Goal: Transaction & Acquisition: Purchase product/service

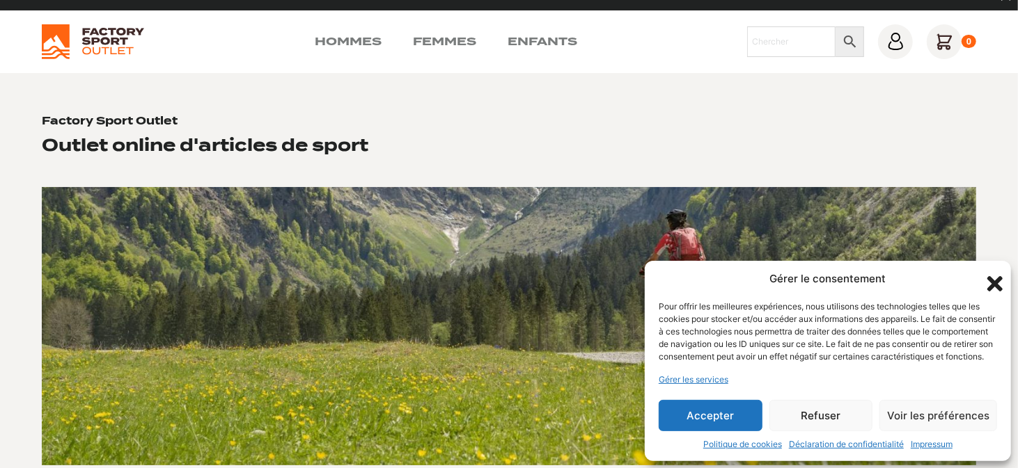
scroll to position [23, 0]
click at [347, 41] on link "Hommes" at bounding box center [348, 41] width 67 height 17
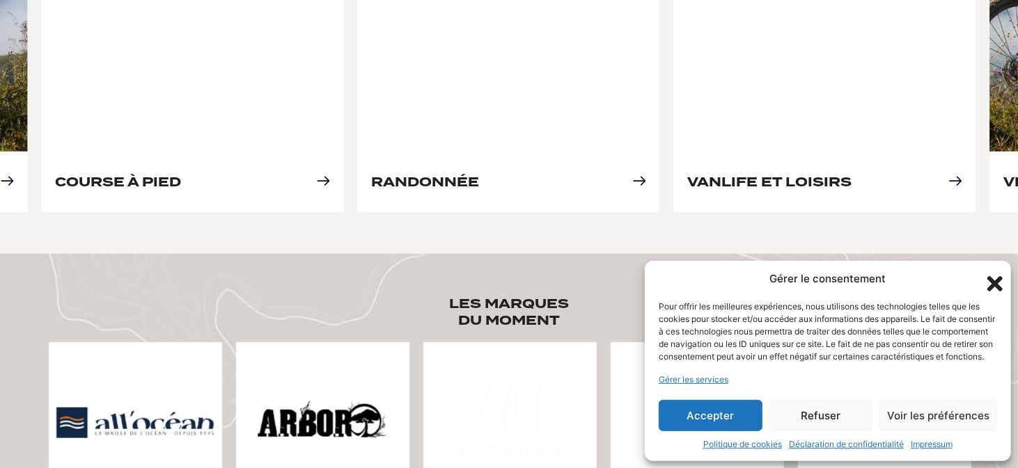
scroll to position [729, 0]
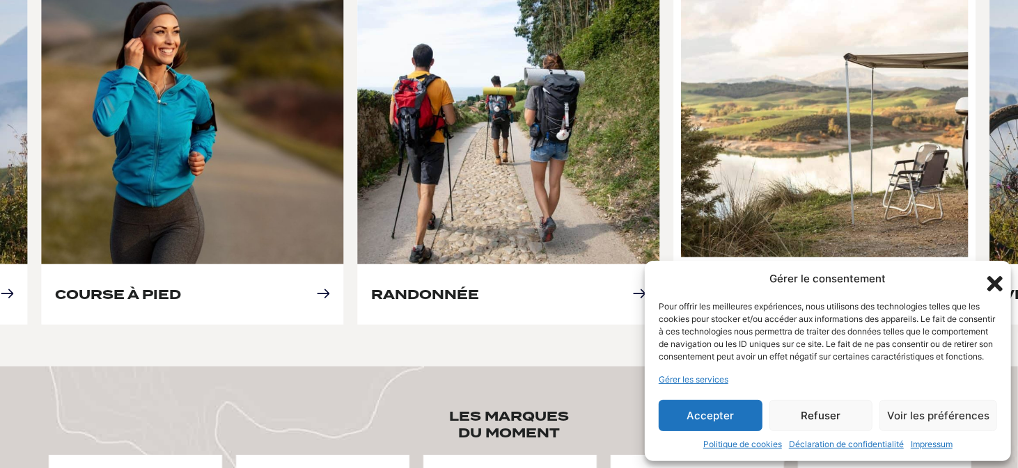
click at [842, 287] on link "Vanlife et loisirs" at bounding box center [769, 294] width 164 height 15
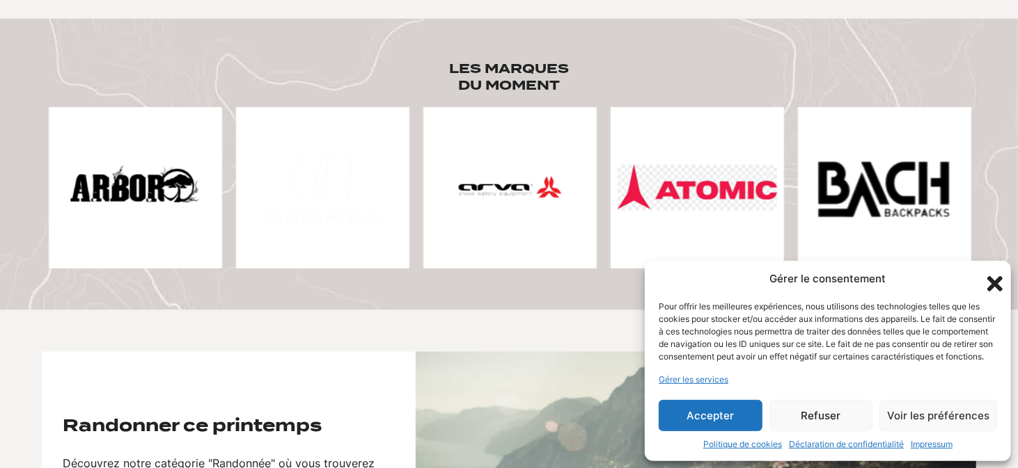
scroll to position [1090, 0]
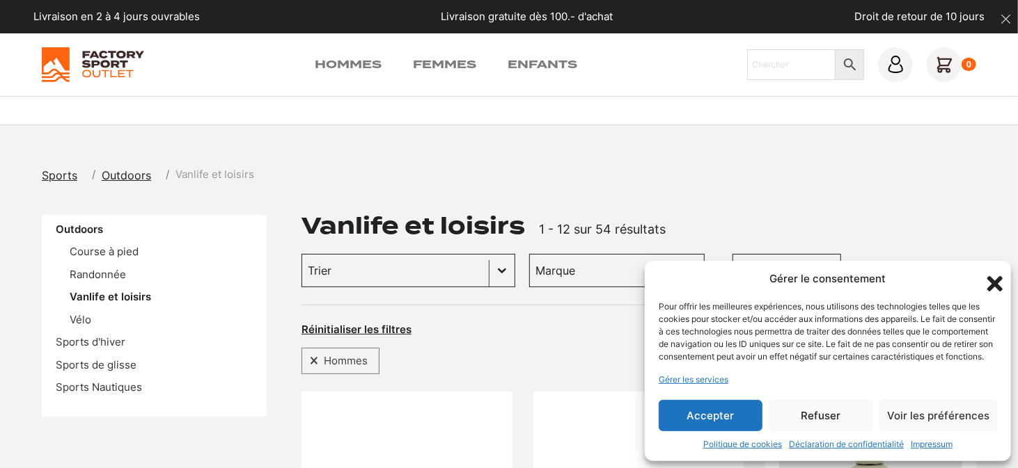
click at [413, 266] on input "Trier le contenu" at bounding box center [395, 271] width 175 height 18
click at [338, 60] on link "Hommes" at bounding box center [348, 64] width 67 height 17
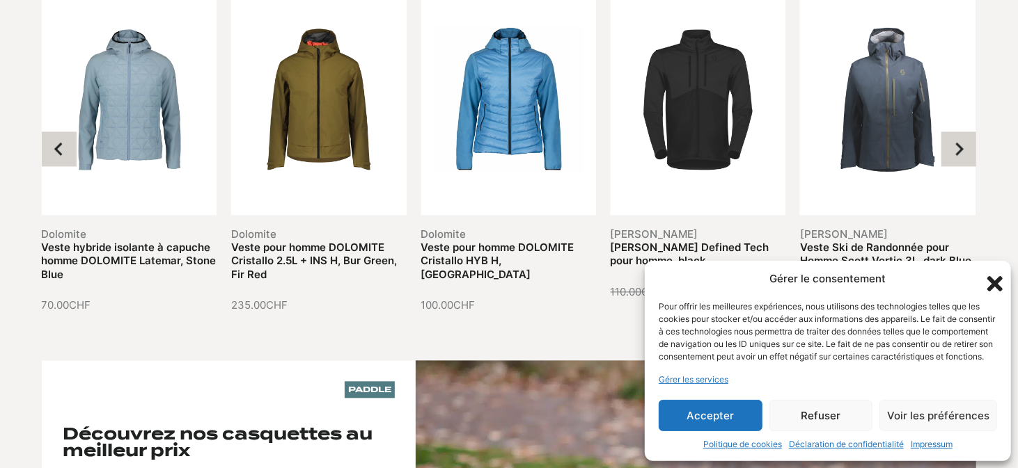
scroll to position [1772, 0]
click at [956, 142] on icon "Next slide" at bounding box center [960, 148] width 8 height 13
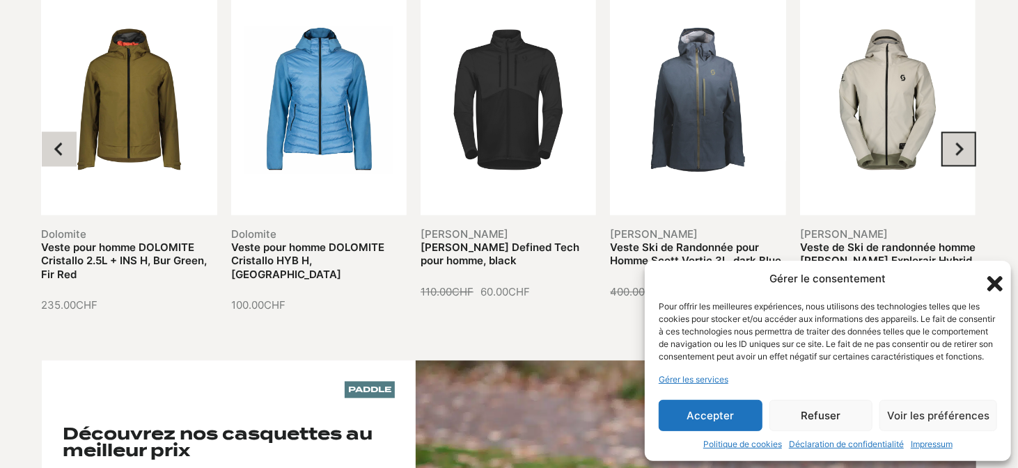
click at [956, 142] on icon "Next slide" at bounding box center [960, 148] width 8 height 13
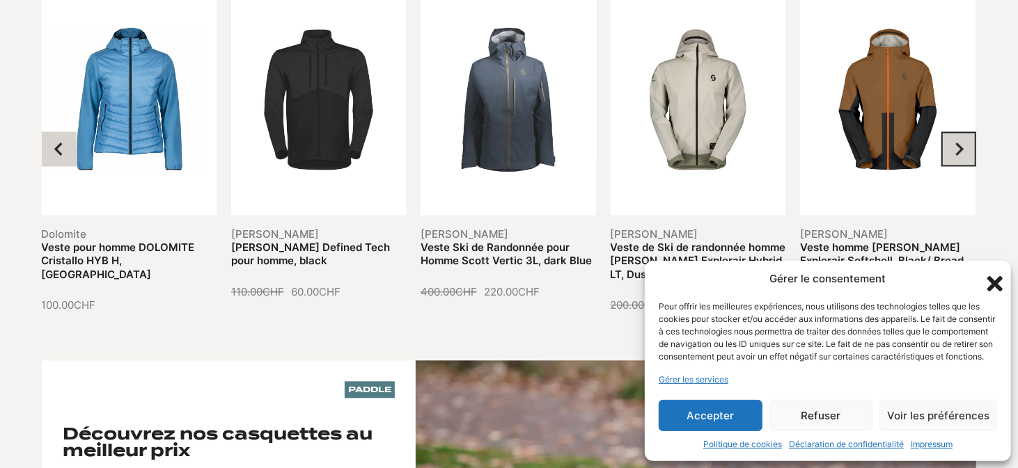
click at [956, 142] on icon "Next slide" at bounding box center [960, 148] width 8 height 13
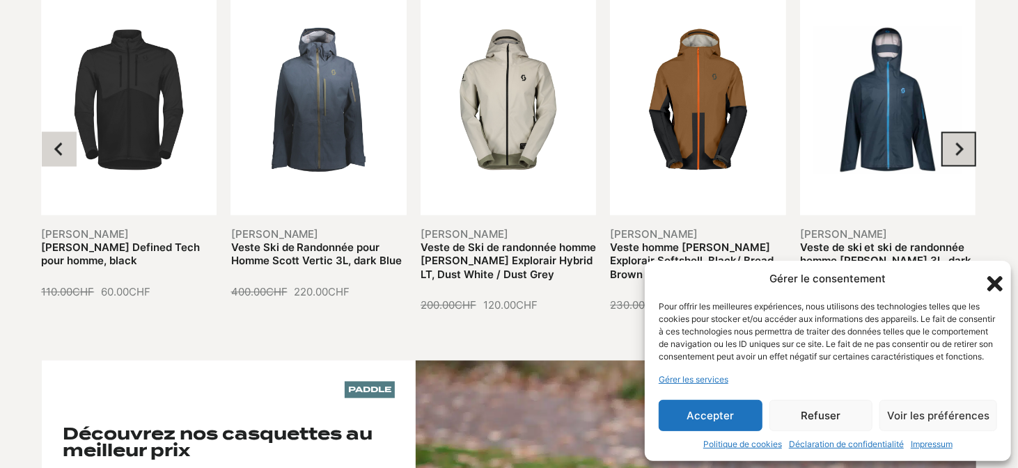
click at [956, 142] on icon "Next slide" at bounding box center [960, 148] width 8 height 13
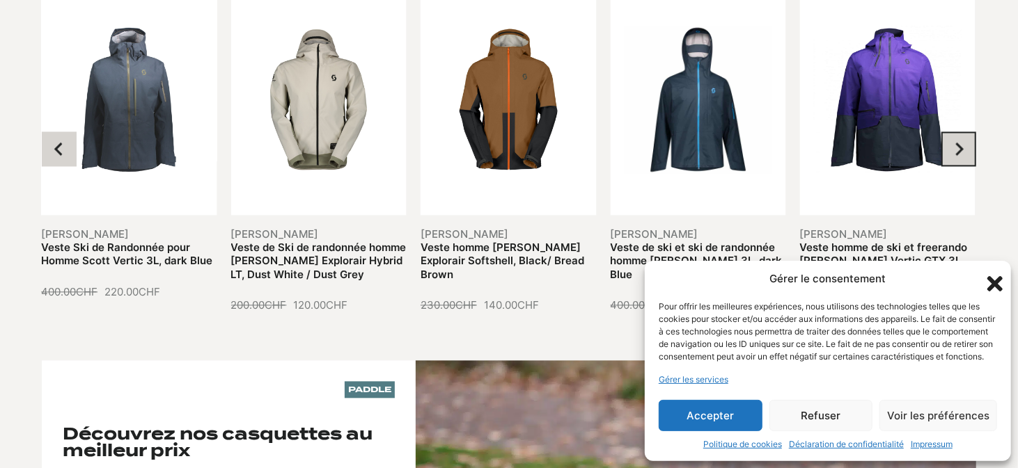
click at [956, 142] on icon "Next slide" at bounding box center [960, 148] width 8 height 13
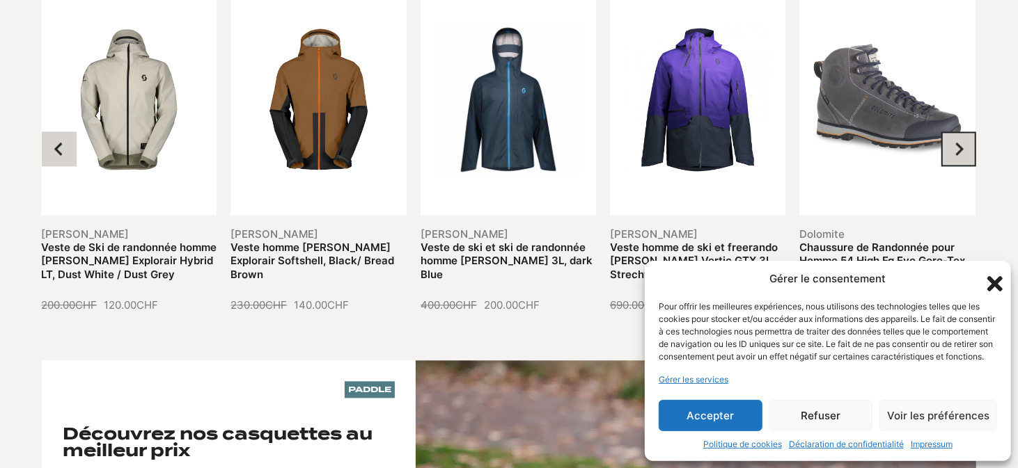
click at [956, 142] on icon "Next slide" at bounding box center [960, 148] width 8 height 13
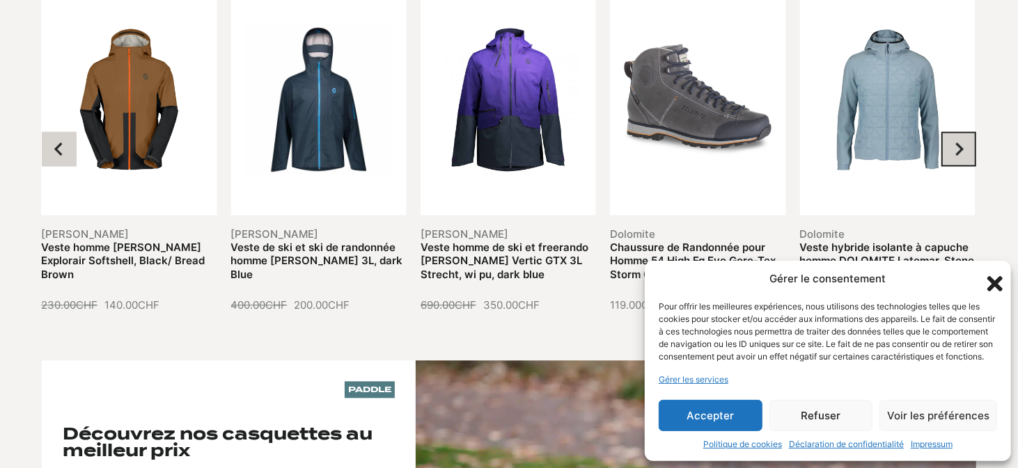
click at [956, 142] on icon "Next slide" at bounding box center [960, 148] width 8 height 13
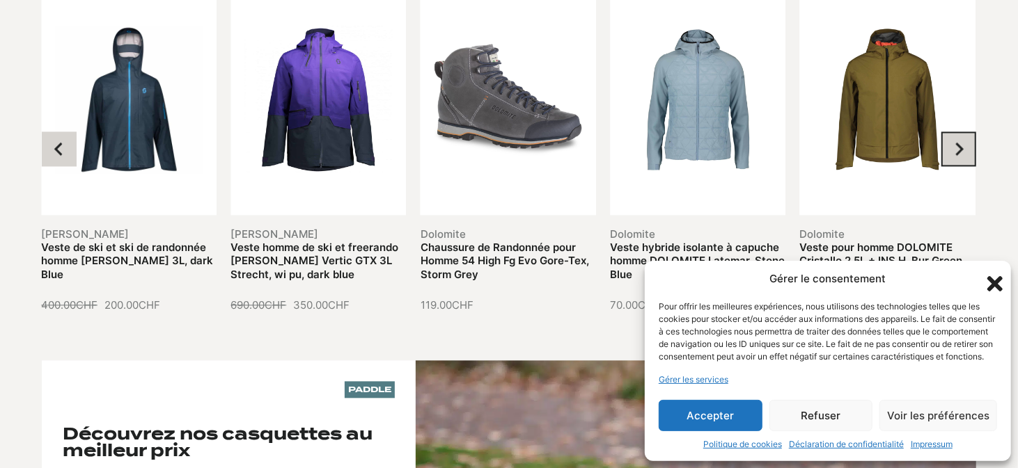
click at [956, 142] on icon "Next slide" at bounding box center [960, 148] width 8 height 13
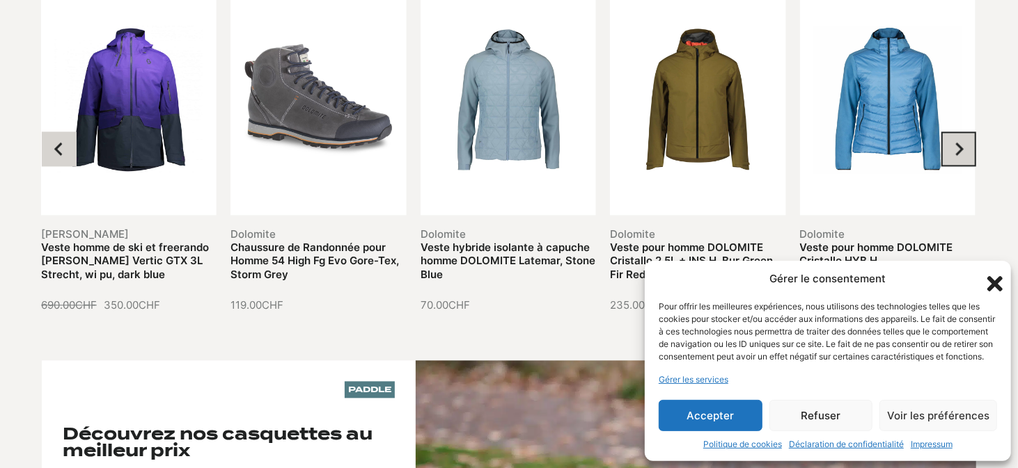
click at [956, 142] on icon "Next slide" at bounding box center [960, 148] width 8 height 13
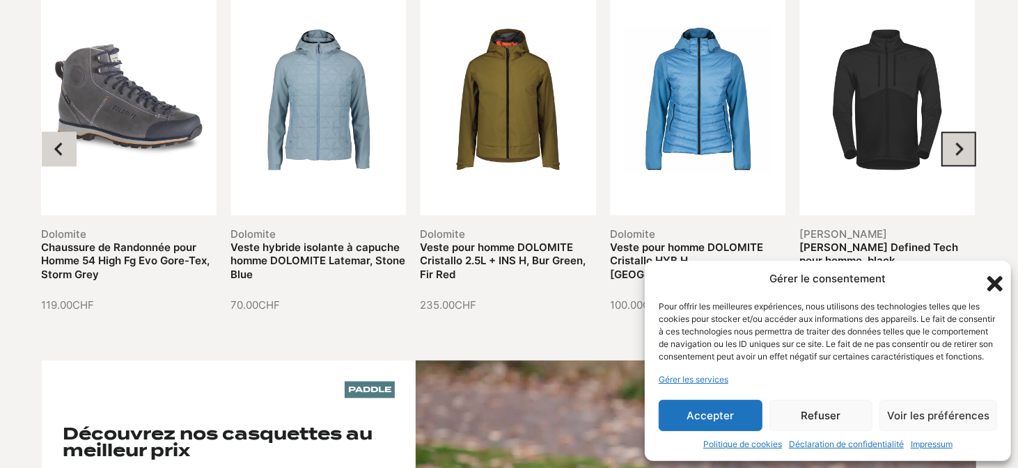
click at [956, 142] on icon "Go to first slide" at bounding box center [960, 148] width 8 height 13
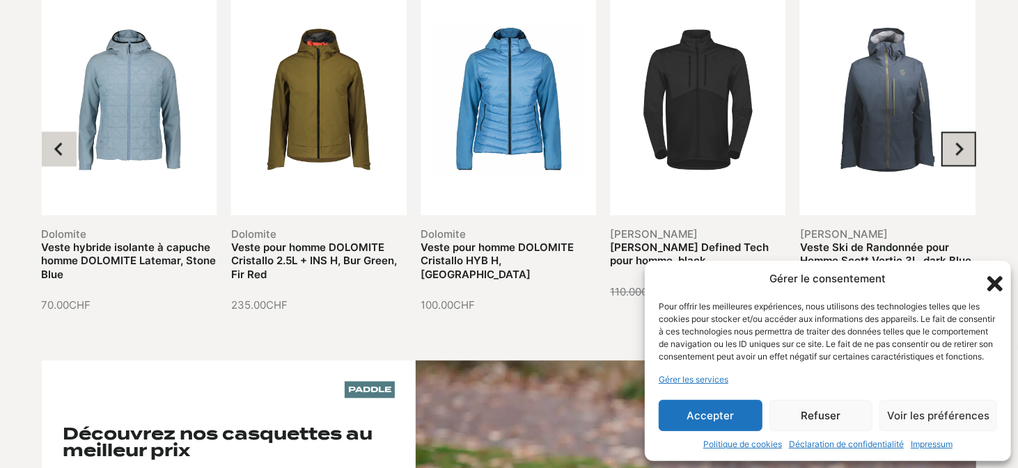
click at [956, 142] on icon "Next slide" at bounding box center [960, 148] width 8 height 13
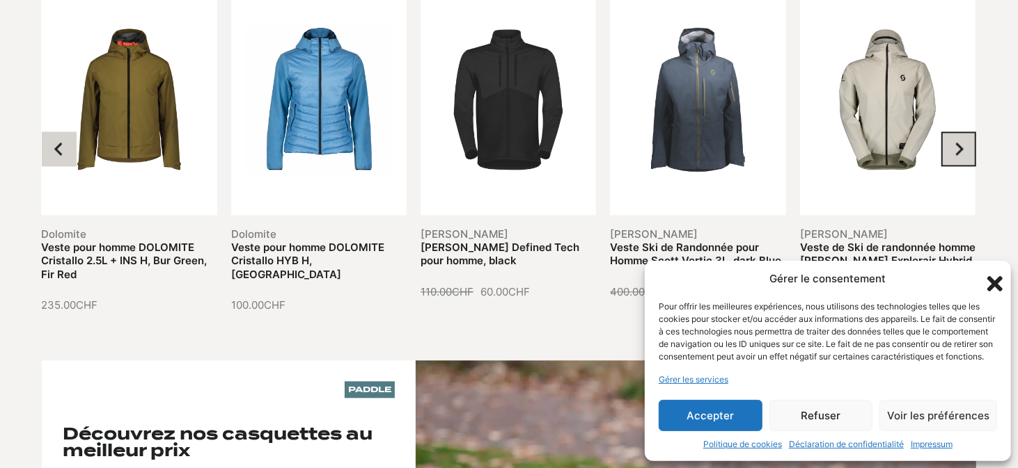
click at [956, 142] on icon "Next slide" at bounding box center [960, 148] width 8 height 13
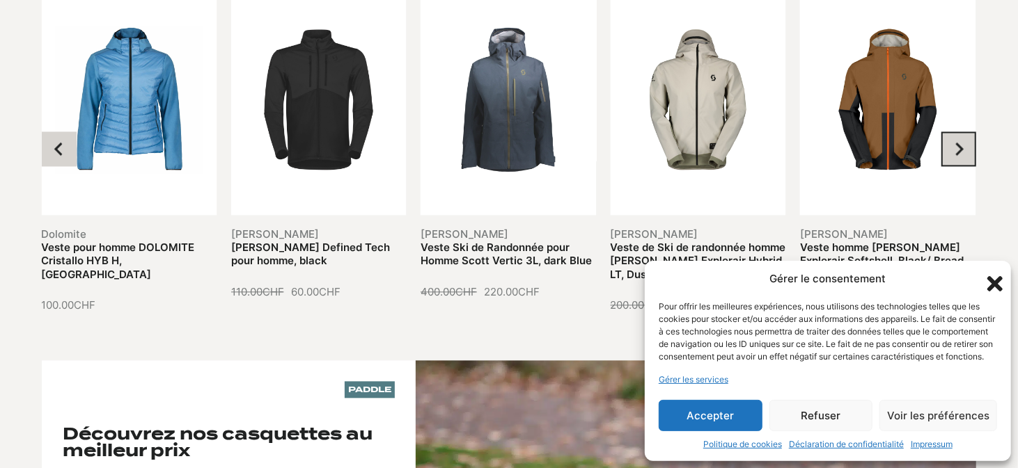
click at [956, 142] on icon "Next slide" at bounding box center [960, 148] width 8 height 13
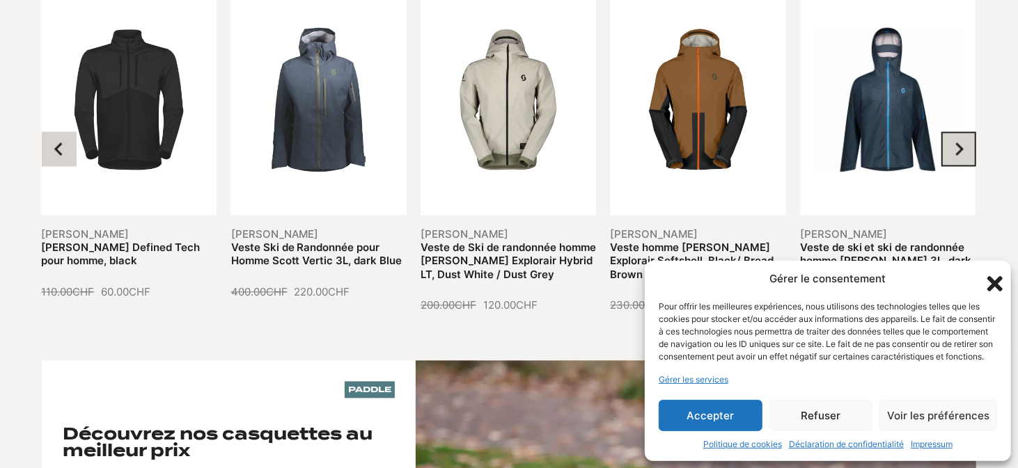
click at [956, 142] on icon "Next slide" at bounding box center [960, 148] width 8 height 13
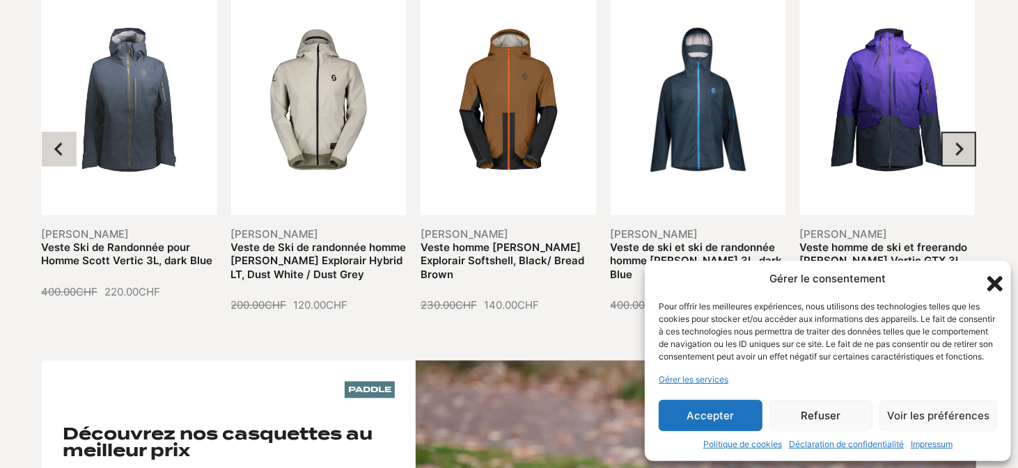
click at [956, 142] on icon "Next slide" at bounding box center [960, 148] width 8 height 13
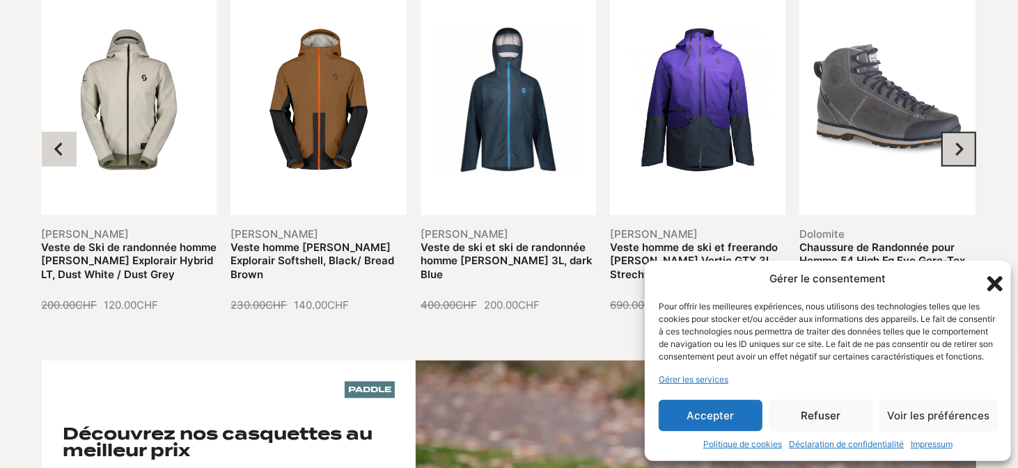
click at [956, 142] on icon "Next slide" at bounding box center [960, 148] width 8 height 13
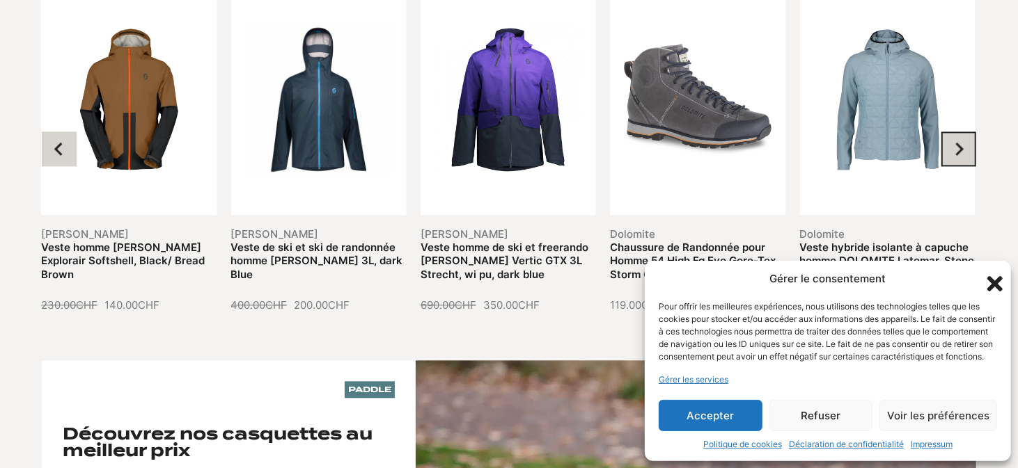
click at [956, 142] on icon "Next slide" at bounding box center [960, 148] width 8 height 13
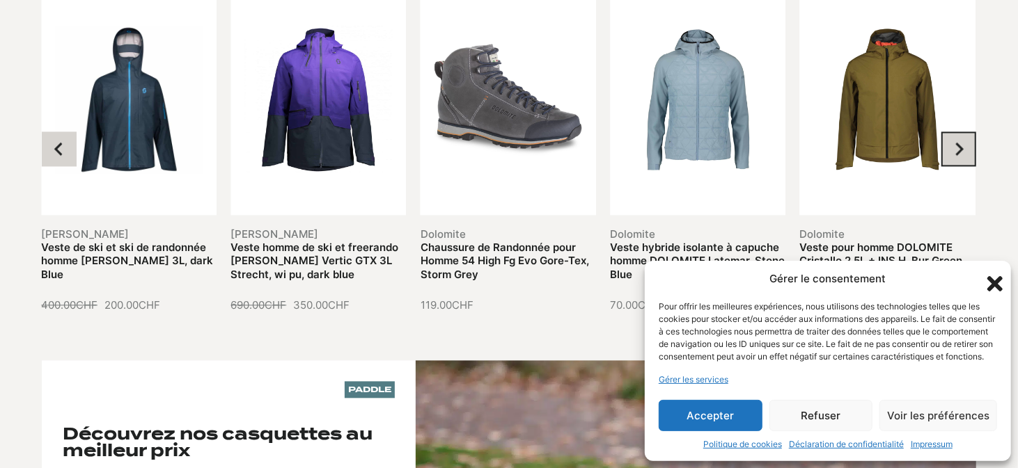
click at [956, 142] on icon "Next slide" at bounding box center [960, 148] width 8 height 13
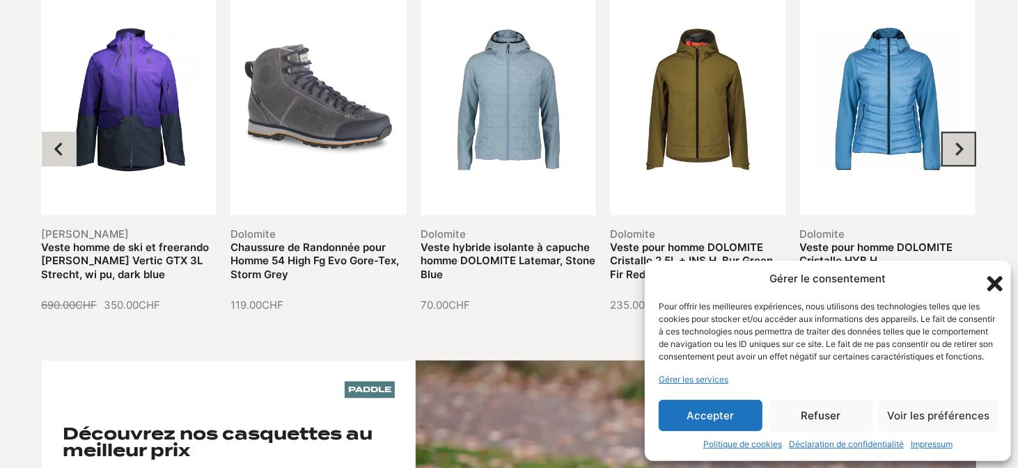
click at [956, 142] on icon "Next slide" at bounding box center [960, 148] width 8 height 13
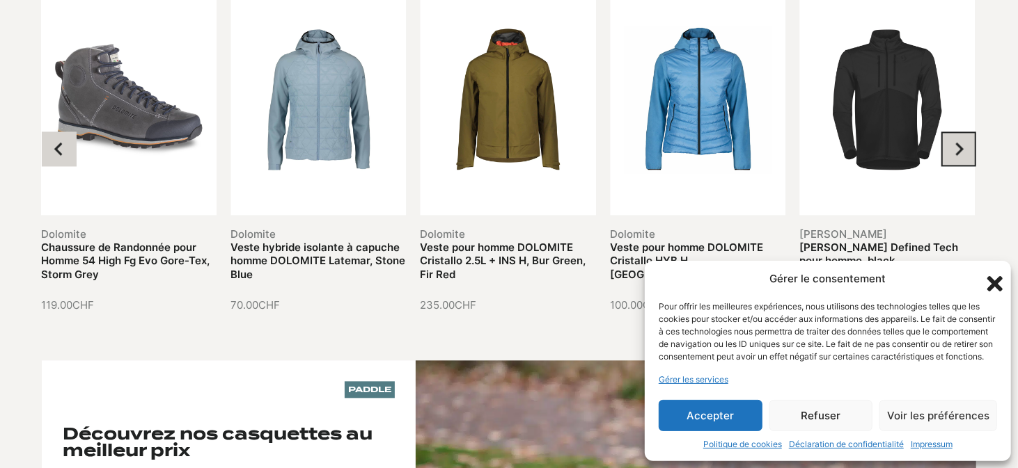
click at [956, 142] on icon "Go to first slide" at bounding box center [960, 148] width 8 height 13
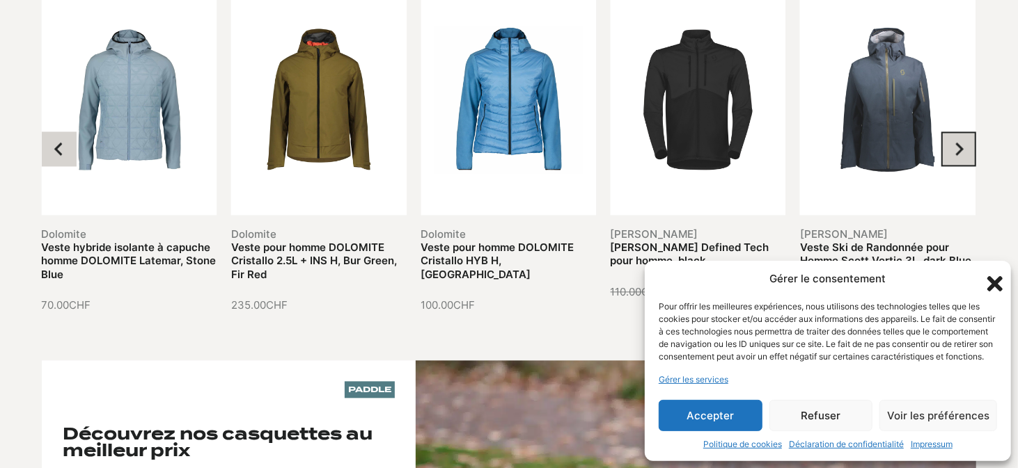
click at [956, 142] on icon "Next slide" at bounding box center [960, 148] width 8 height 13
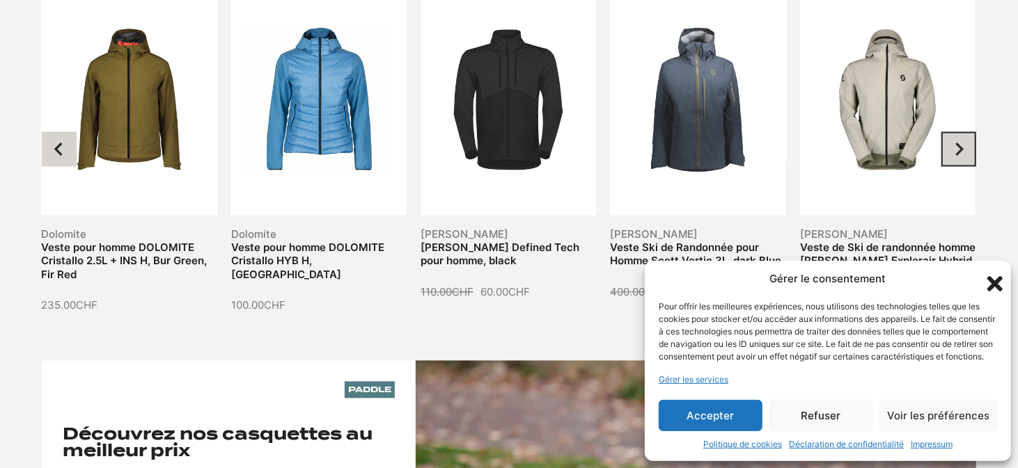
click at [956, 142] on icon "Next slide" at bounding box center [960, 148] width 8 height 13
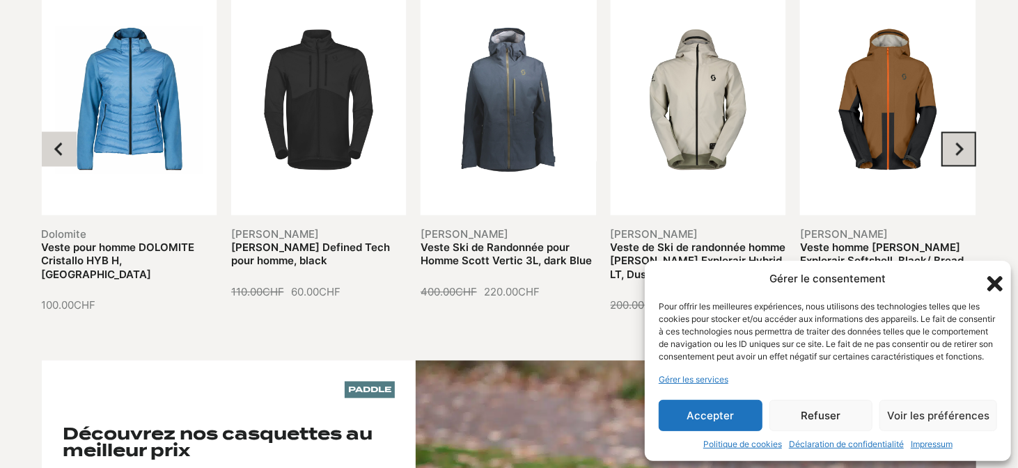
click at [951, 132] on button "Next slide" at bounding box center [958, 149] width 35 height 35
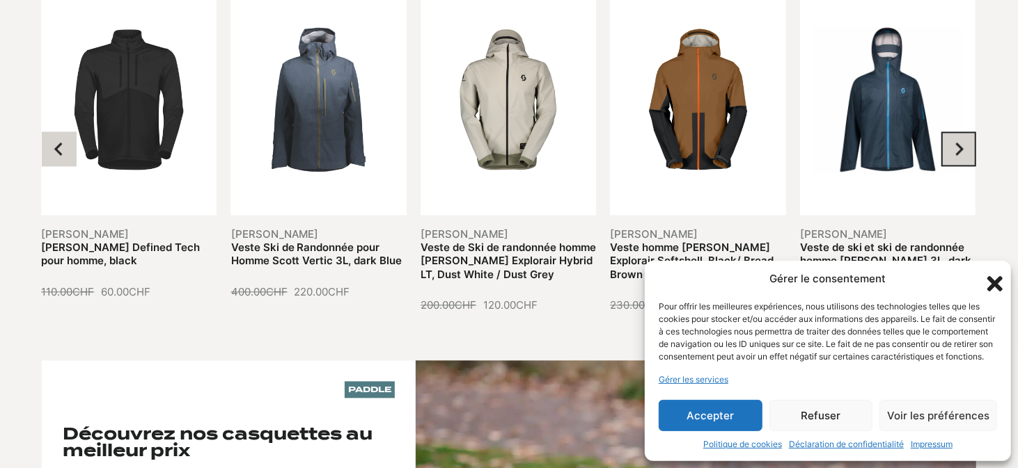
click at [951, 132] on button "Next slide" at bounding box center [958, 149] width 35 height 35
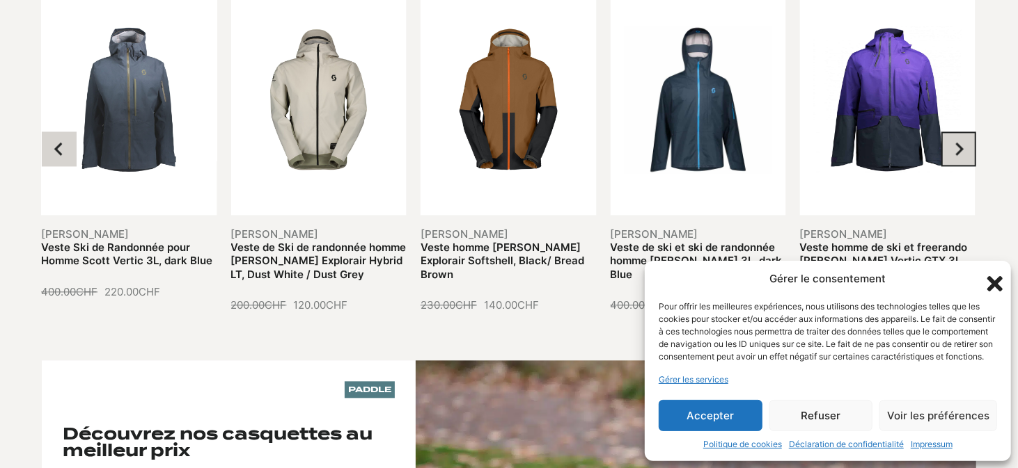
click at [951, 132] on button "Next slide" at bounding box center [958, 149] width 35 height 35
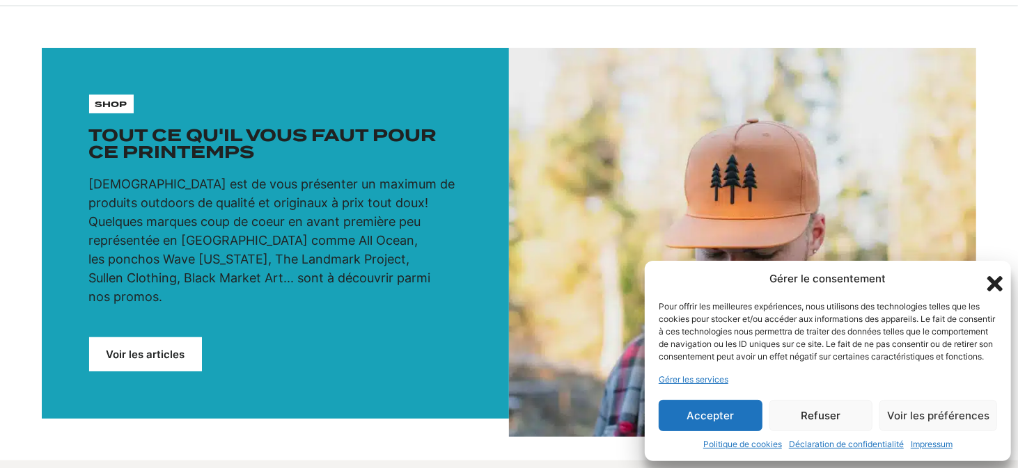
scroll to position [0, 0]
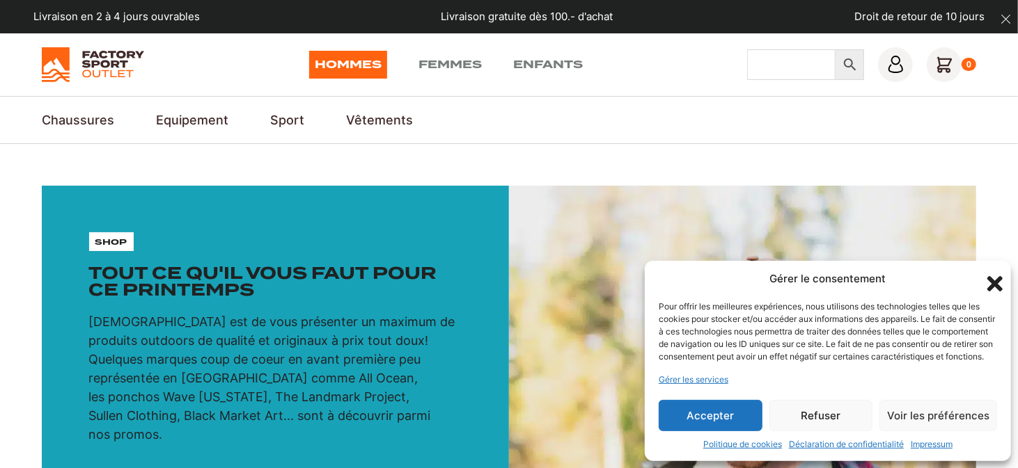
click at [782, 67] on input "Chercher" at bounding box center [791, 64] width 88 height 31
type input "veste de pluie"
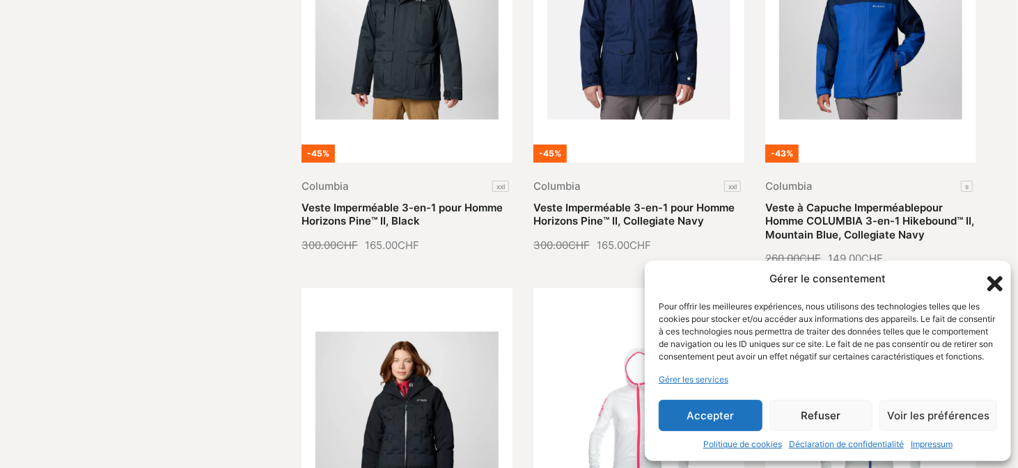
scroll to position [455, 0]
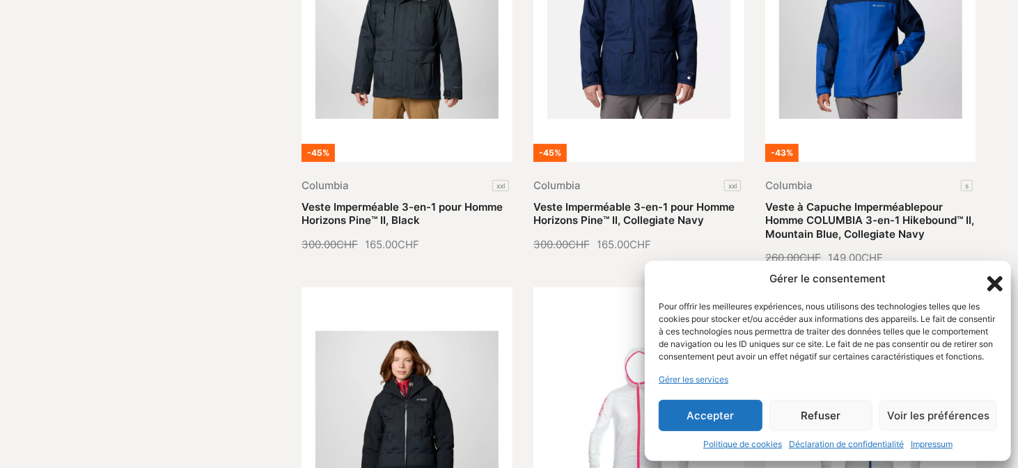
click at [846, 410] on button "Refuser" at bounding box center [821, 415] width 104 height 31
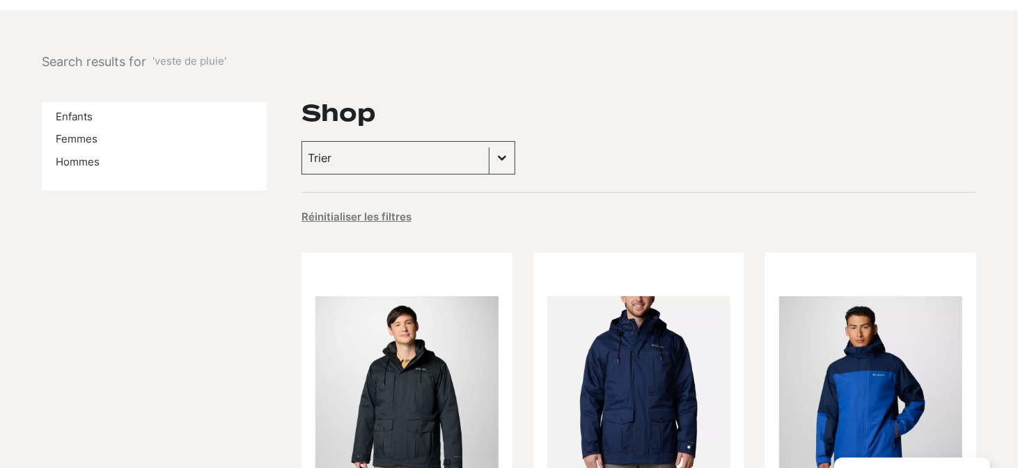
scroll to position [84, 0]
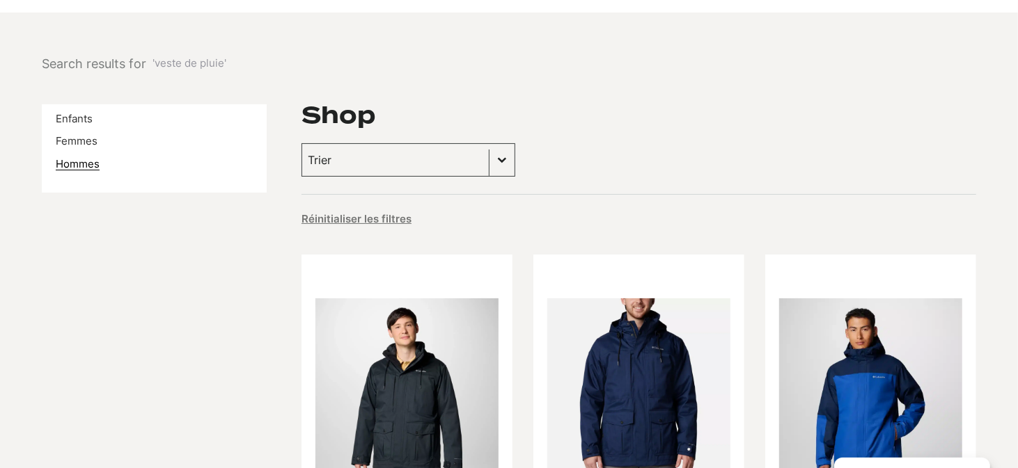
click at [74, 167] on link "Hommes" at bounding box center [78, 163] width 44 height 13
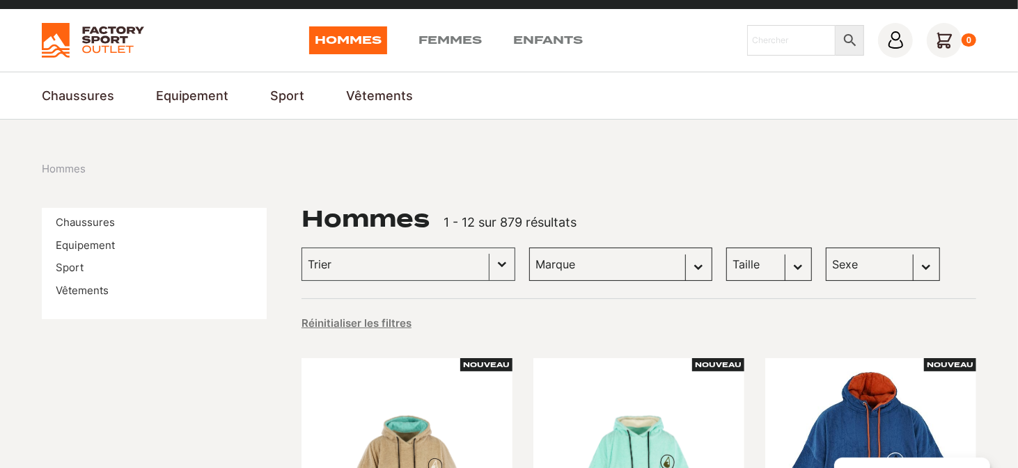
scroll to position [23, 0]
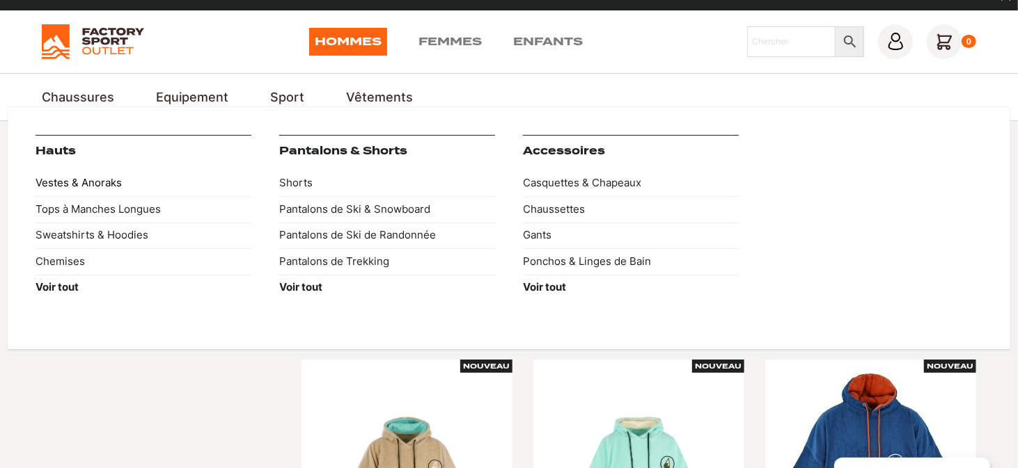
click at [177, 187] on link "Vestes & Anoraks" at bounding box center [143, 184] width 216 height 26
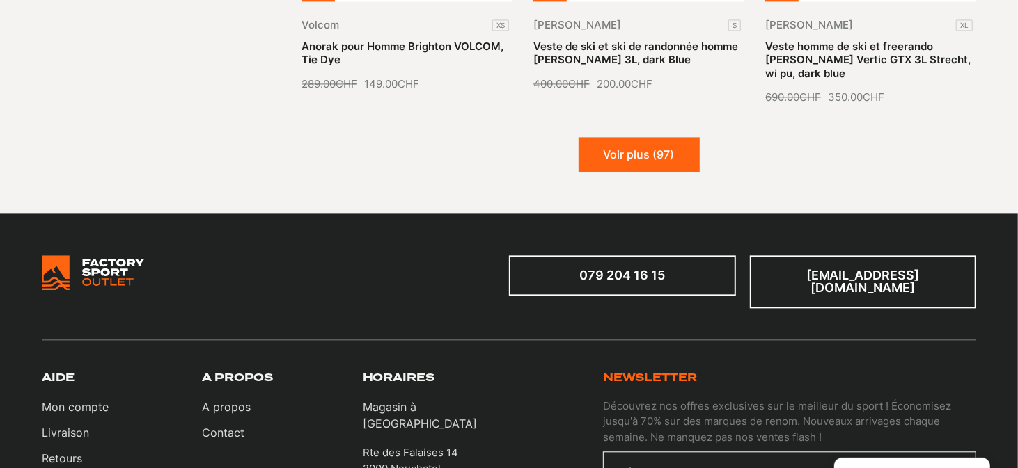
scroll to position [1851, 0]
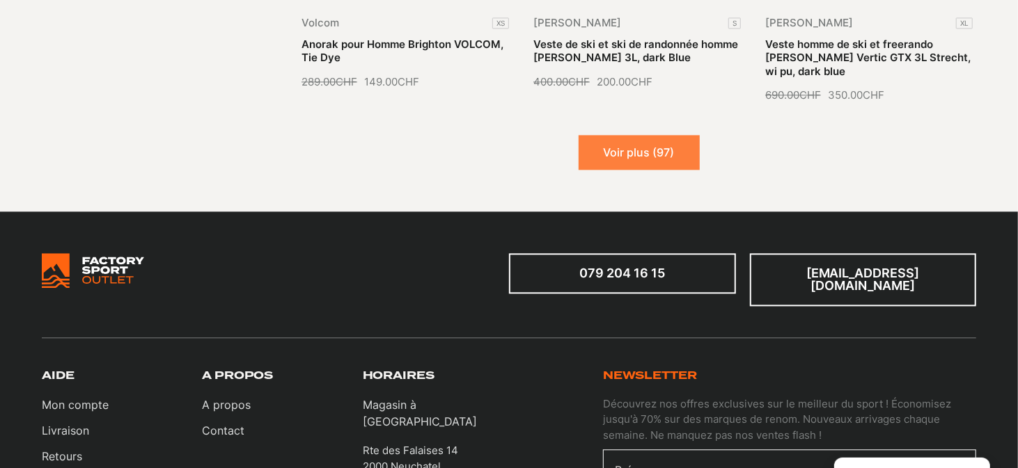
click at [656, 141] on button "Voir plus (97)" at bounding box center [638, 152] width 121 height 35
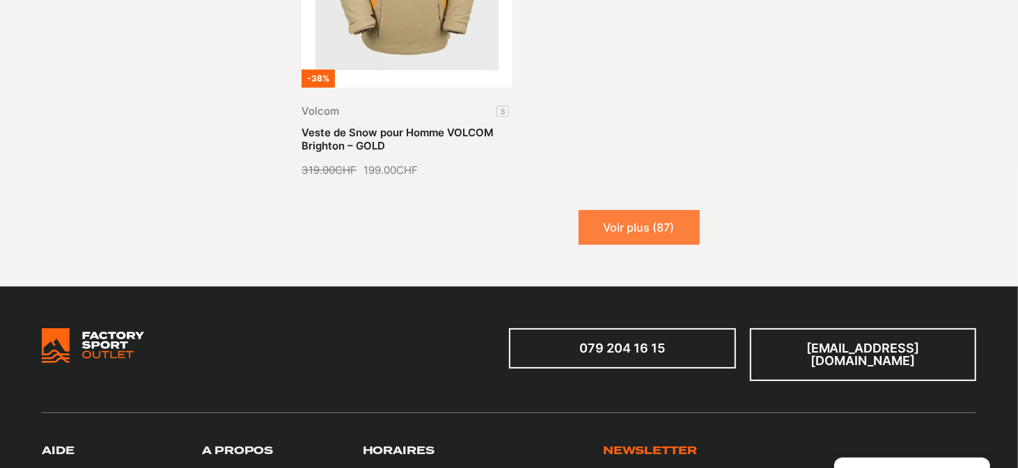
scroll to position [3370, 0]
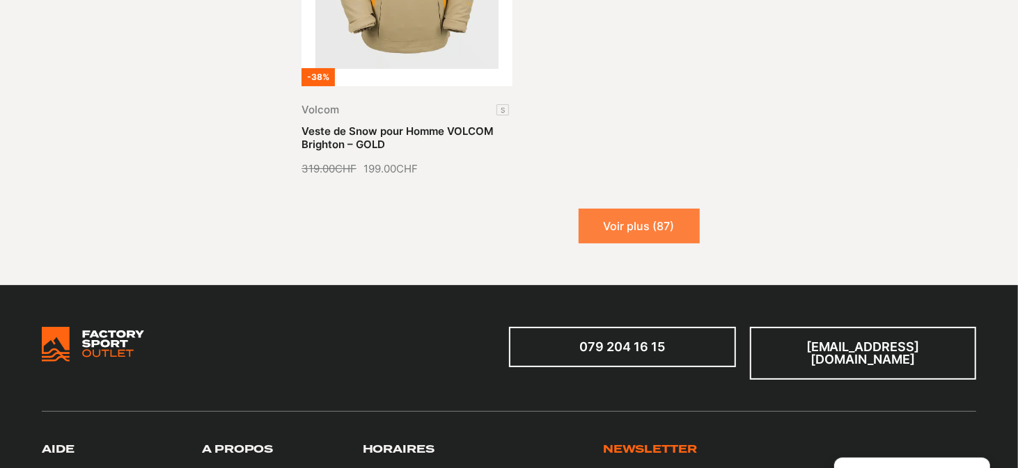
click at [650, 209] on button "Voir plus (87)" at bounding box center [638, 226] width 121 height 35
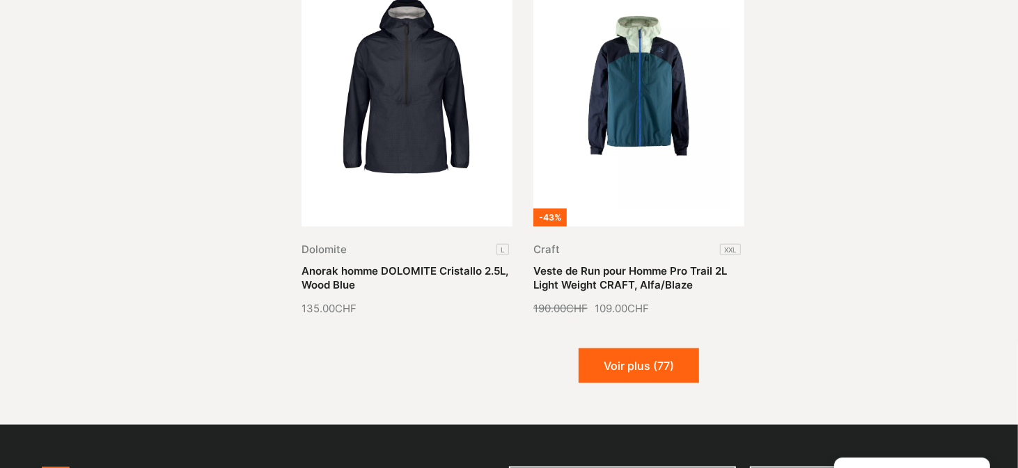
scroll to position [4408, 0]
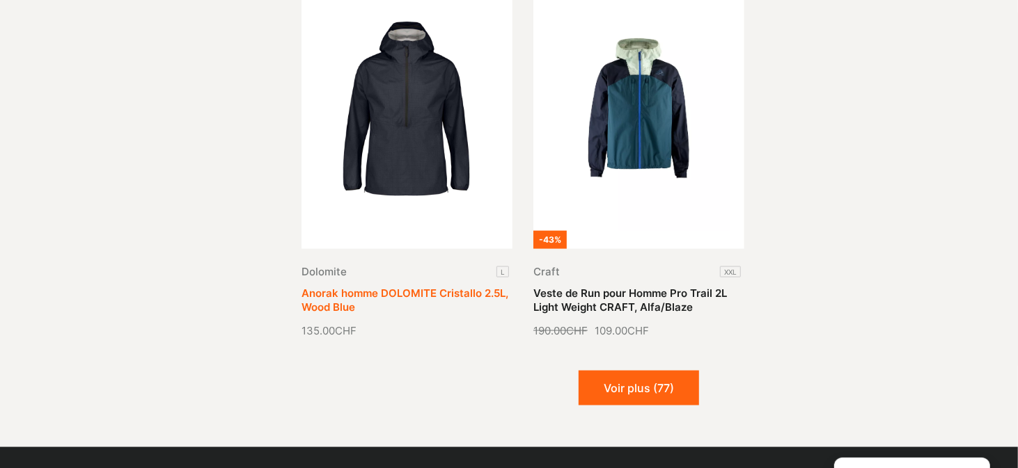
click at [419, 287] on link "Anorak homme DOLOMITE Cristallo 2.5L, Wood Blue" at bounding box center [404, 300] width 207 height 27
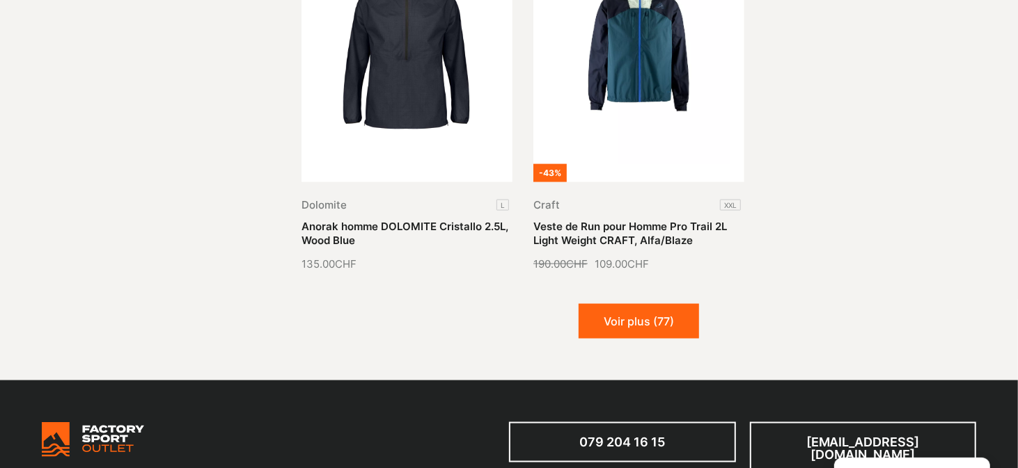
scroll to position [4468, 0]
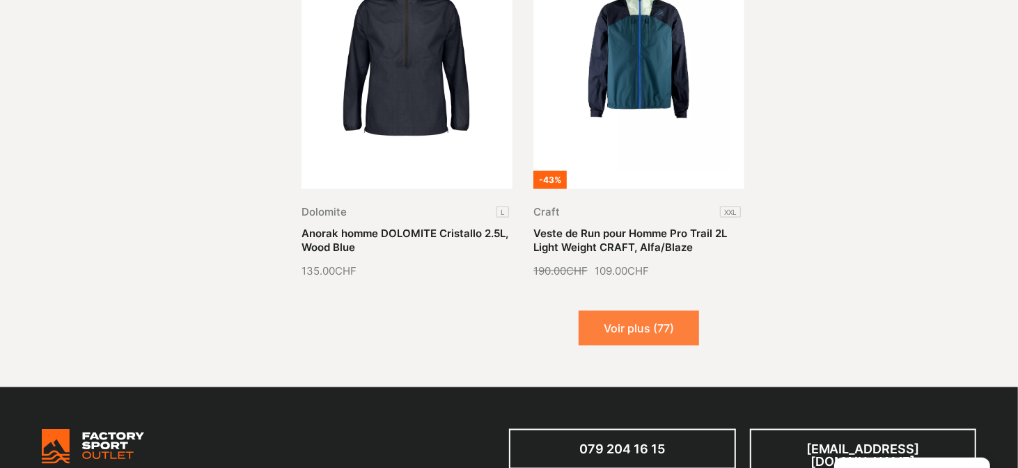
click at [640, 311] on button "Voir plus (77)" at bounding box center [638, 328] width 120 height 35
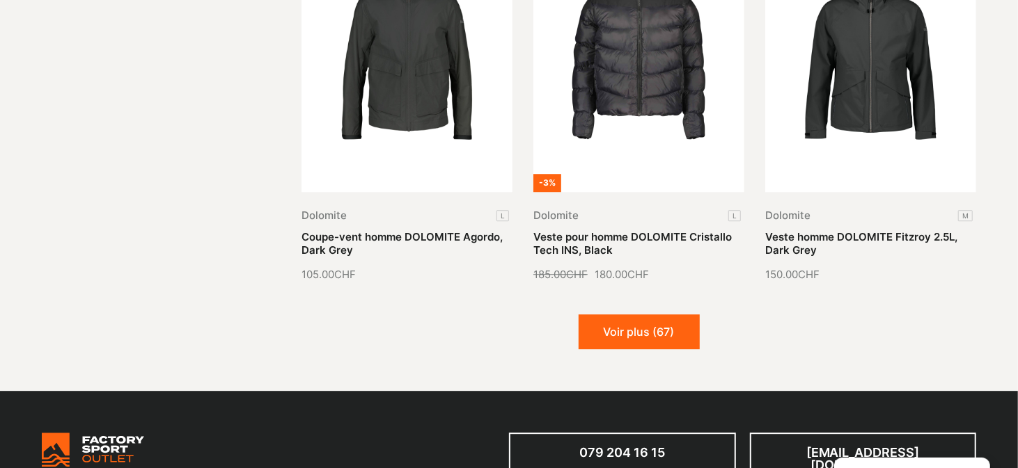
scroll to position [5654, 0]
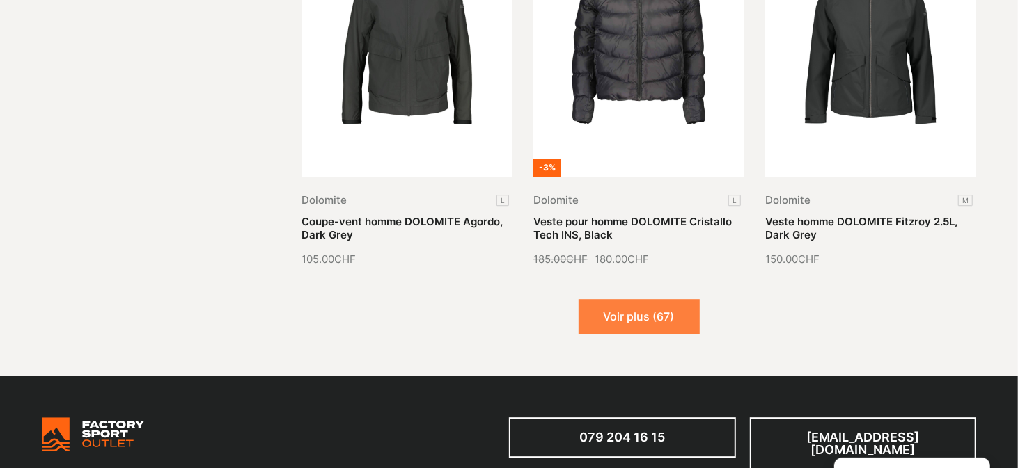
click at [672, 299] on button "Voir plus (67)" at bounding box center [638, 316] width 121 height 35
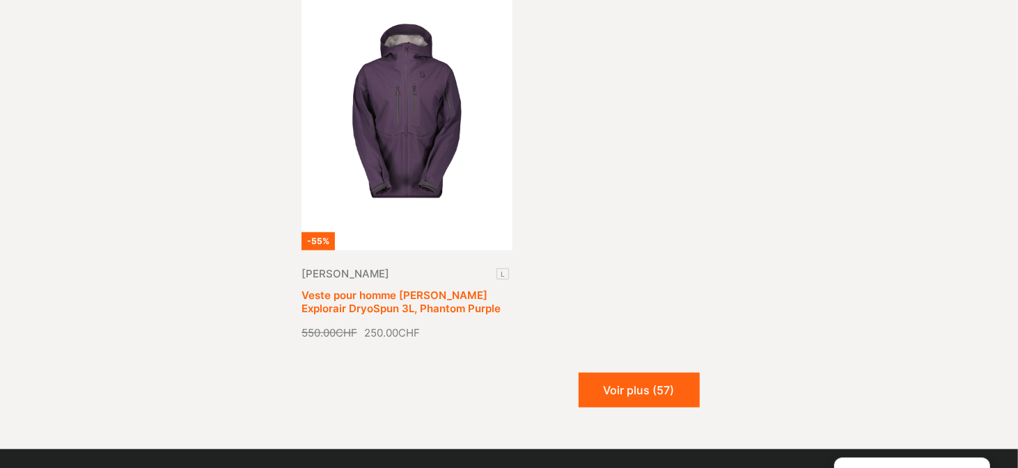
scroll to position [7160, 0]
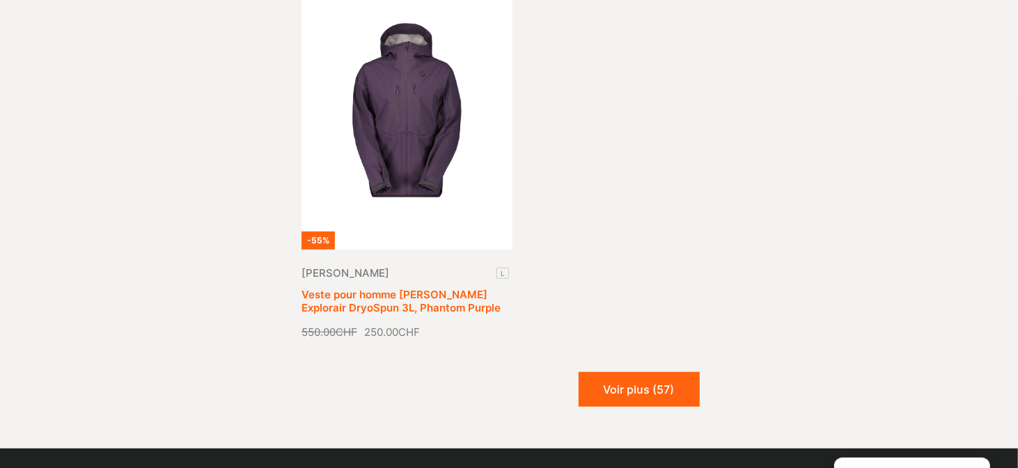
click at [411, 288] on link "Veste pour homme [PERSON_NAME] Explorair DryoSpun 3L, Phantom Purple" at bounding box center [400, 301] width 199 height 27
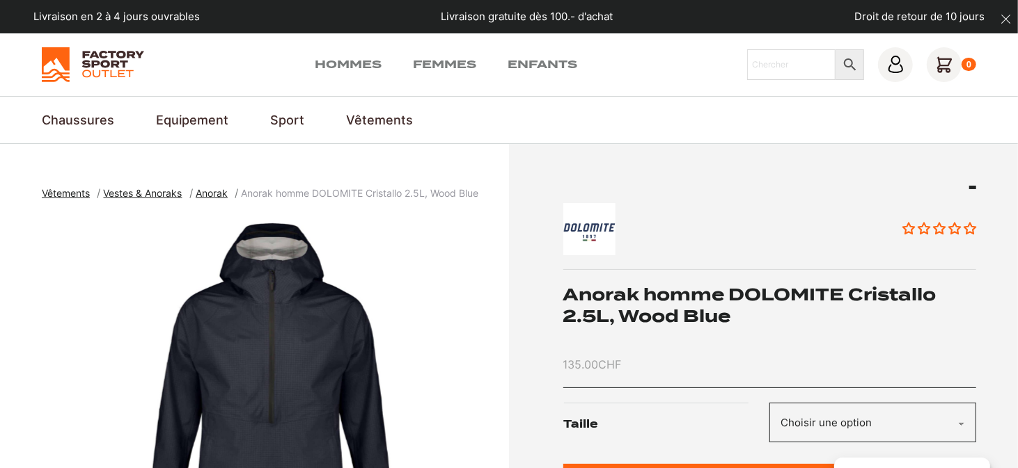
click at [699, 417] on label "Taille" at bounding box center [666, 425] width 205 height 44
click at [769, 417] on select "Choisir une option L" at bounding box center [872, 423] width 207 height 40
click at [842, 418] on select "Choisir une option L" at bounding box center [872, 423] width 207 height 40
click at [960, 423] on select "Choisir une option L" at bounding box center [872, 423] width 207 height 40
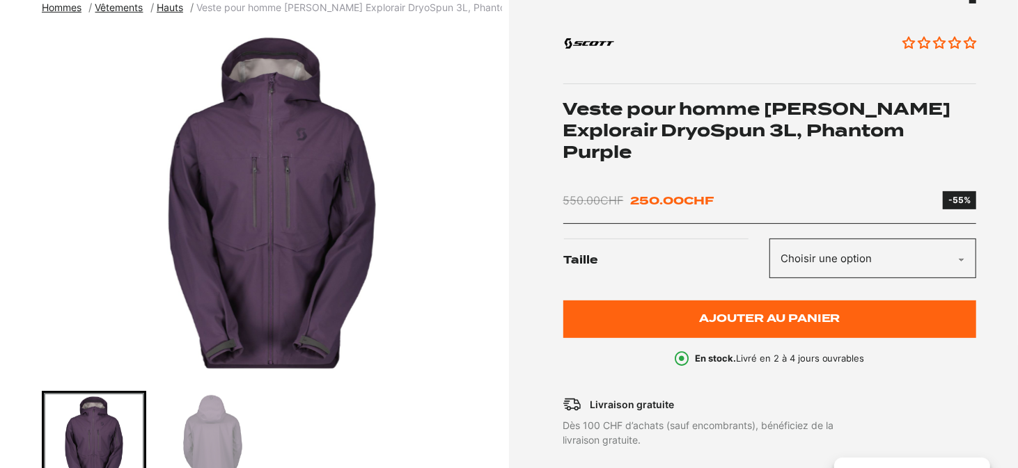
scroll to position [188, 0]
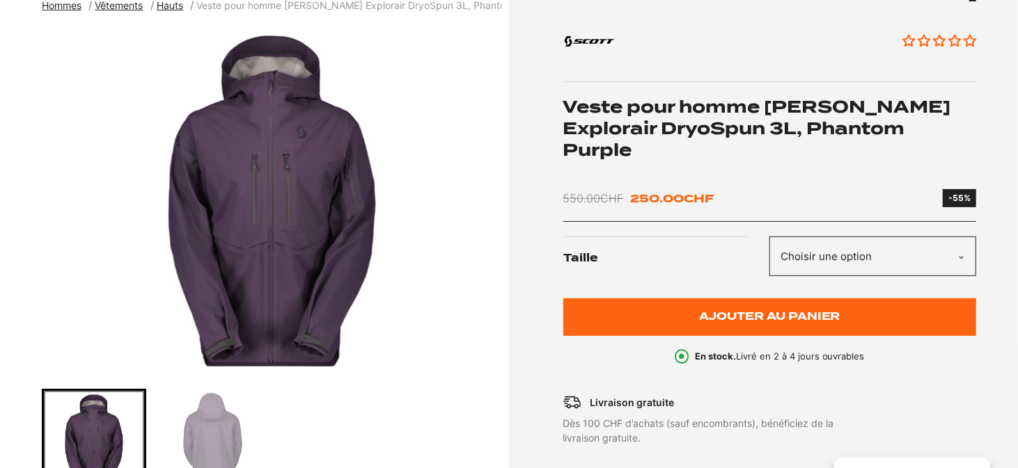
click at [109, 433] on img "Go to slide 1" at bounding box center [94, 441] width 100 height 100
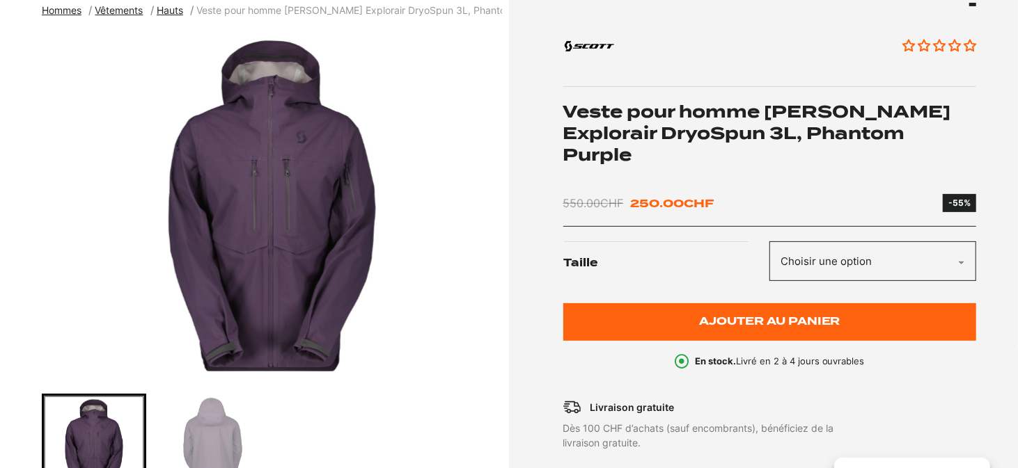
scroll to position [150, 0]
